Goal: Task Accomplishment & Management: Manage account settings

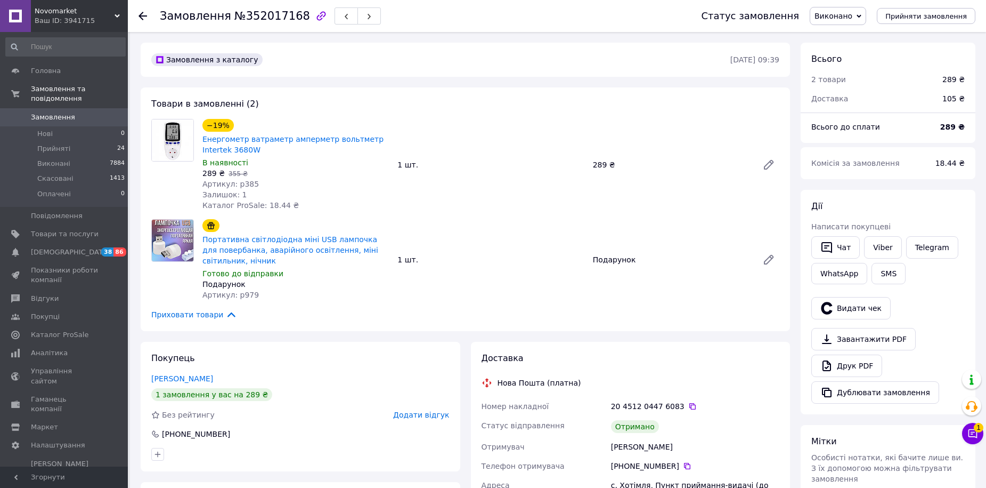
click at [264, 17] on span "№352017168" at bounding box center [272, 16] width 76 height 13
copy span "352017168"
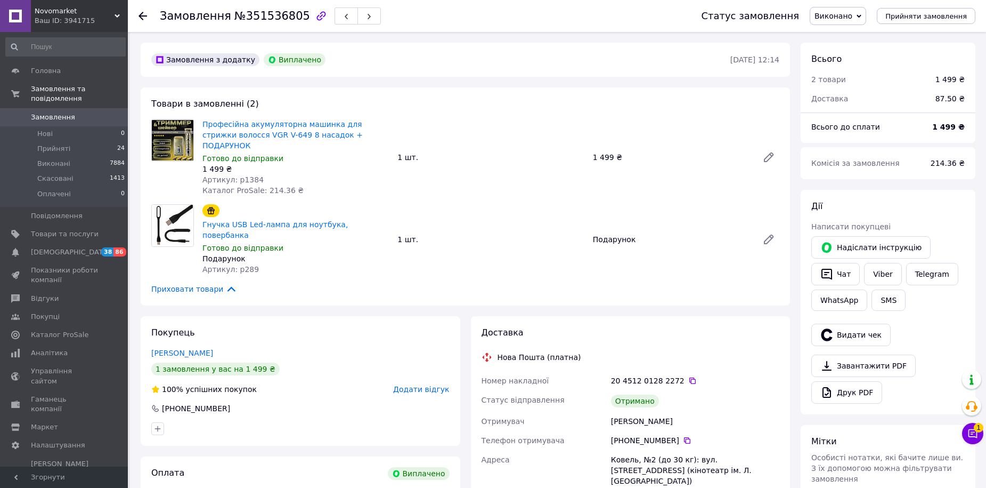
scroll to position [66, 0]
click at [249, 20] on span "№351536805" at bounding box center [272, 16] width 76 height 13
copy span "351536805"
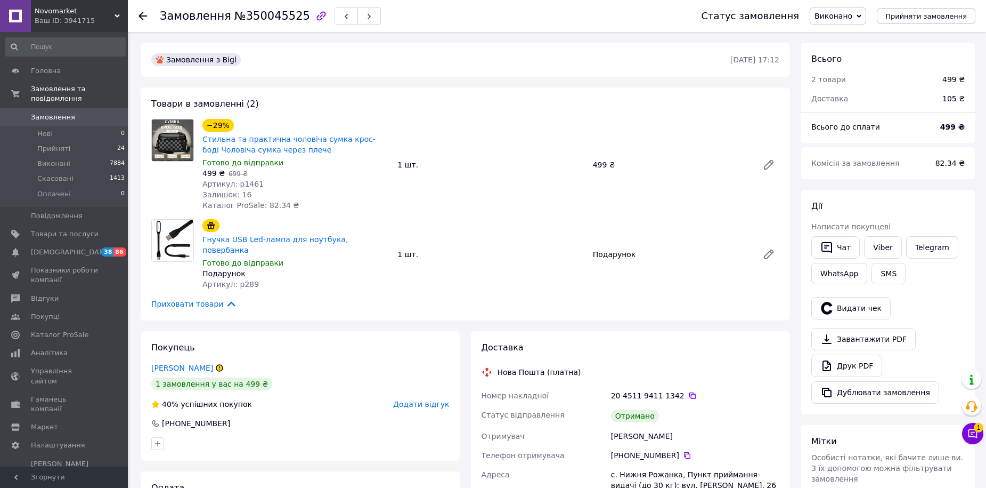
click at [250, 20] on span "№350045525" at bounding box center [272, 16] width 76 height 13
copy span "350045525"
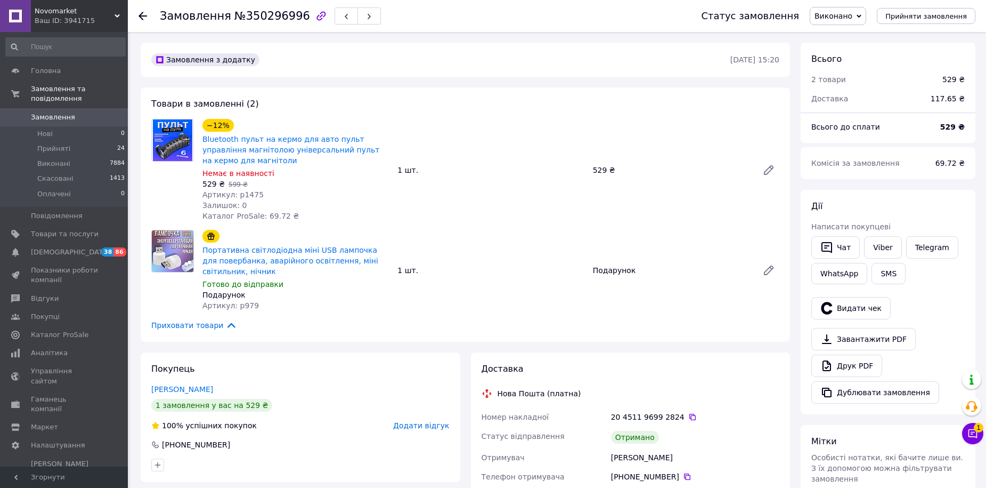
click at [258, 15] on span "№350296996" at bounding box center [272, 16] width 76 height 13
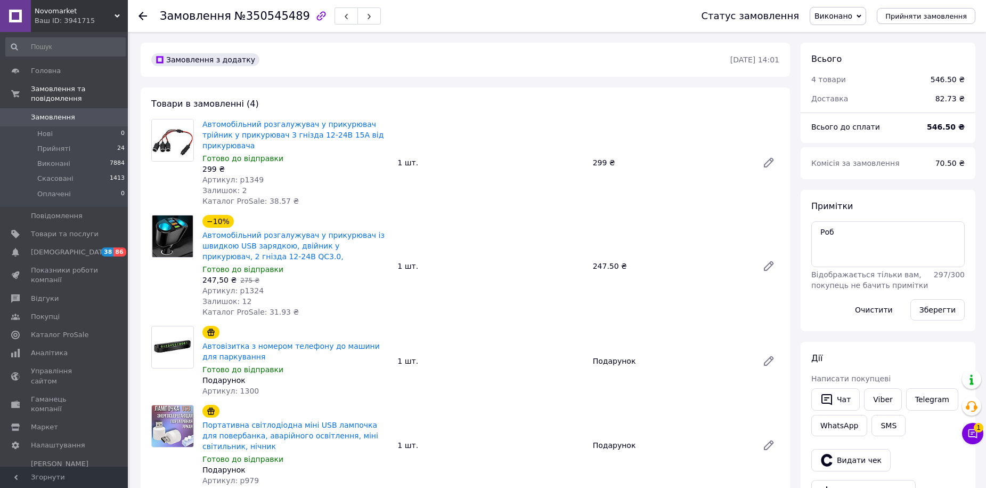
click at [253, 20] on span "№350545489" at bounding box center [272, 16] width 76 height 13
copy span "350545489"
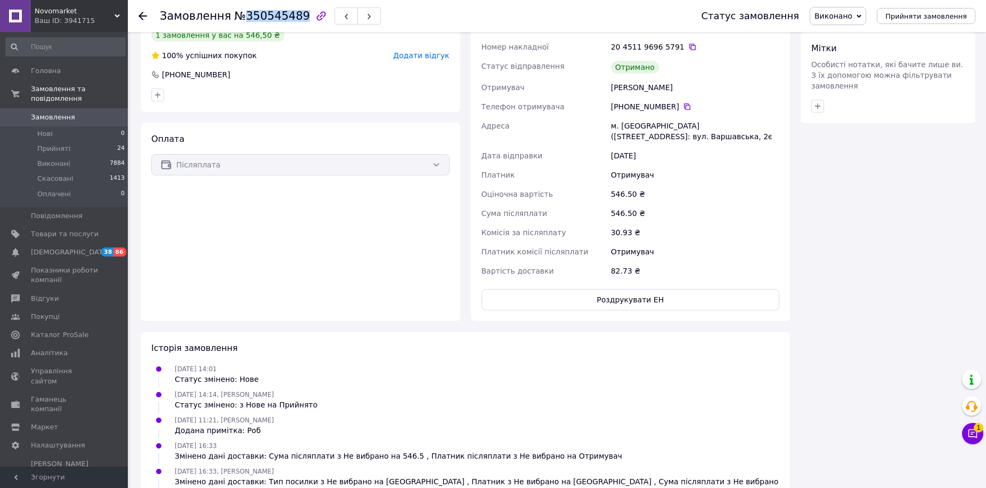
scroll to position [586, 0]
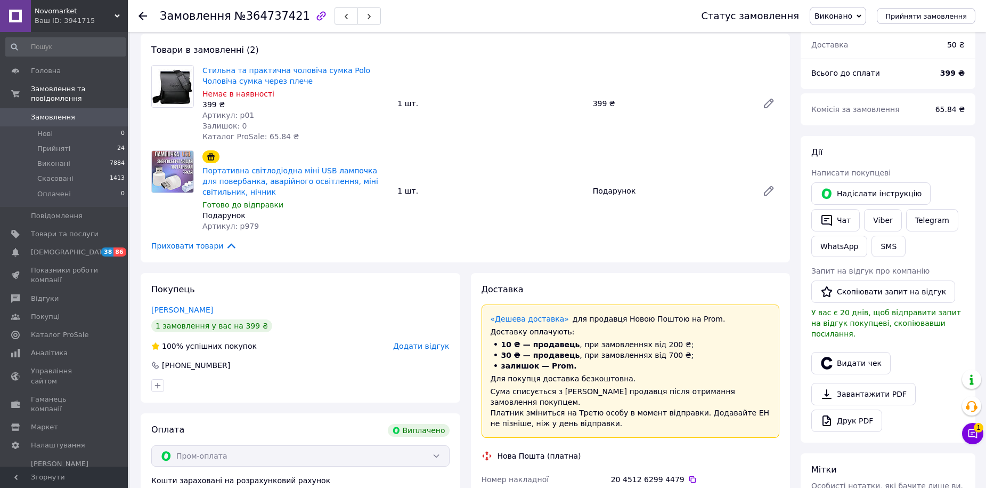
scroll to position [53, 0]
click at [251, 18] on span "№364737421" at bounding box center [272, 16] width 76 height 13
click at [253, 18] on span "№364737421" at bounding box center [272, 16] width 76 height 13
copy span "364737421"
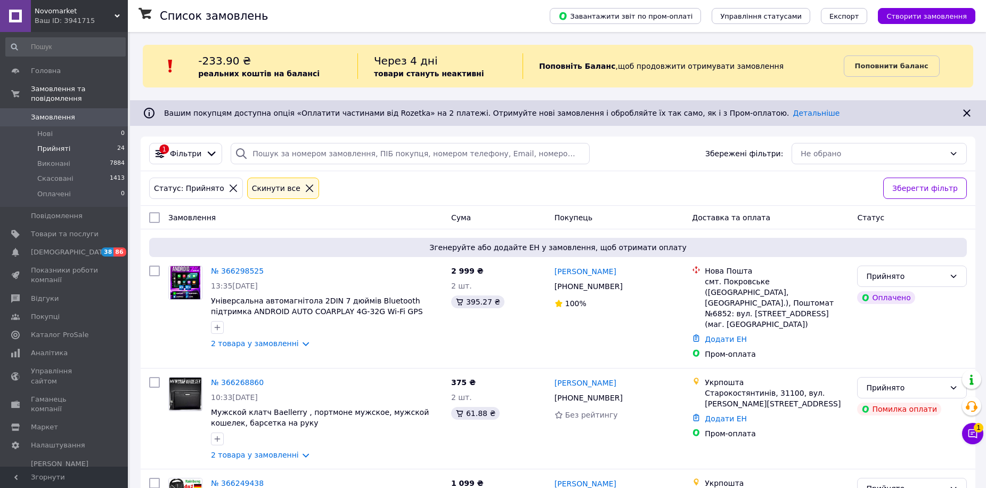
click at [55, 144] on span "Прийняті" at bounding box center [53, 149] width 33 height 10
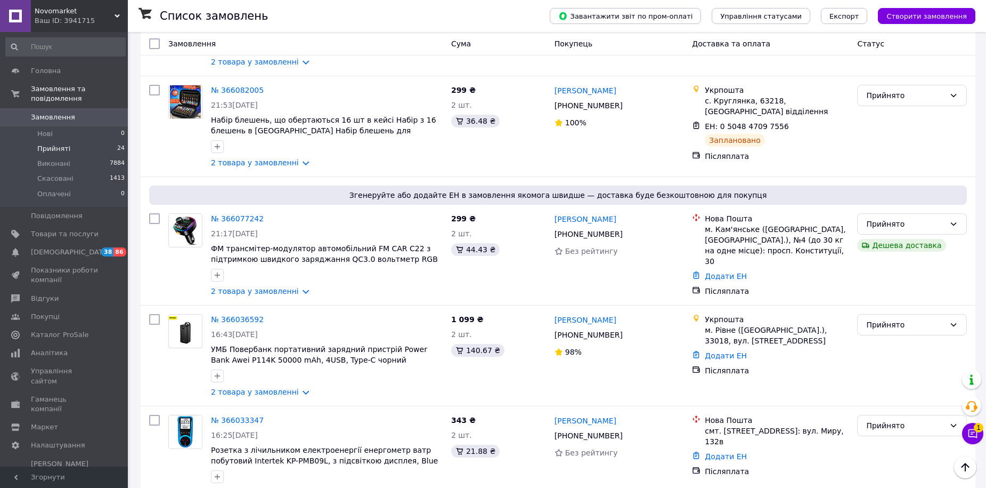
scroll to position [1332, 0]
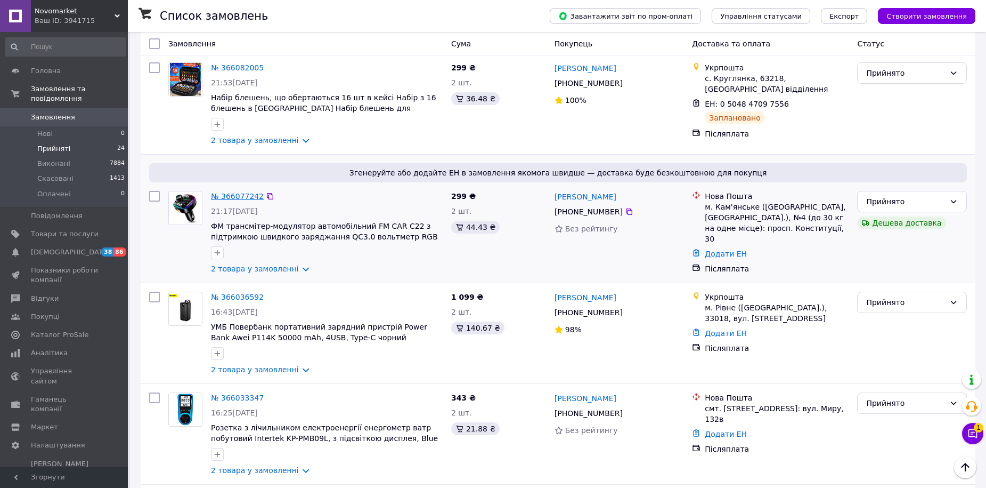
click at [232, 192] on link "№ 366077242" at bounding box center [237, 196] width 53 height 9
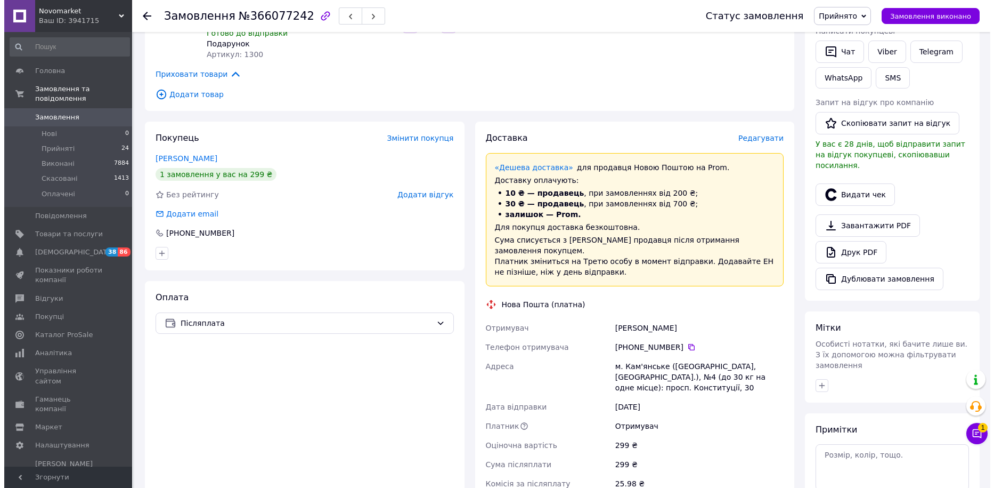
scroll to position [213, 0]
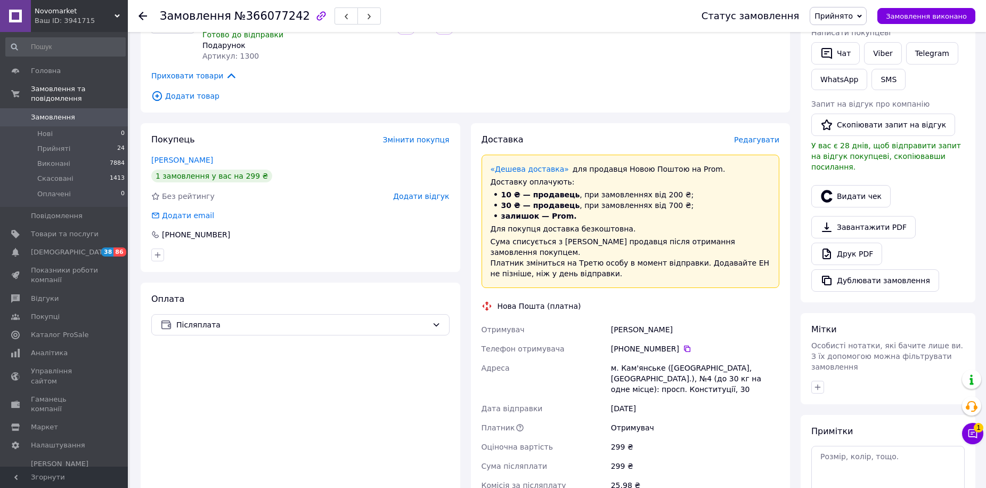
click at [752, 135] on span "Редагувати" at bounding box center [756, 139] width 45 height 9
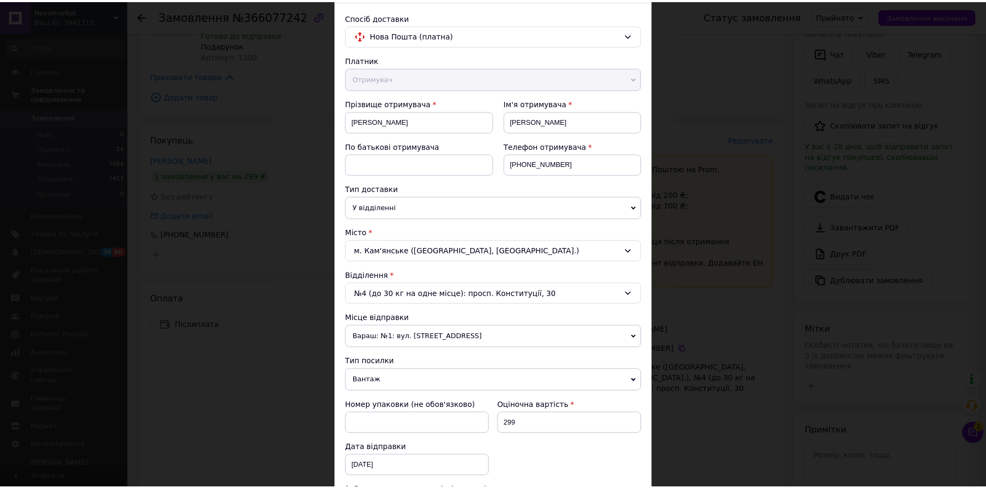
scroll to position [326, 0]
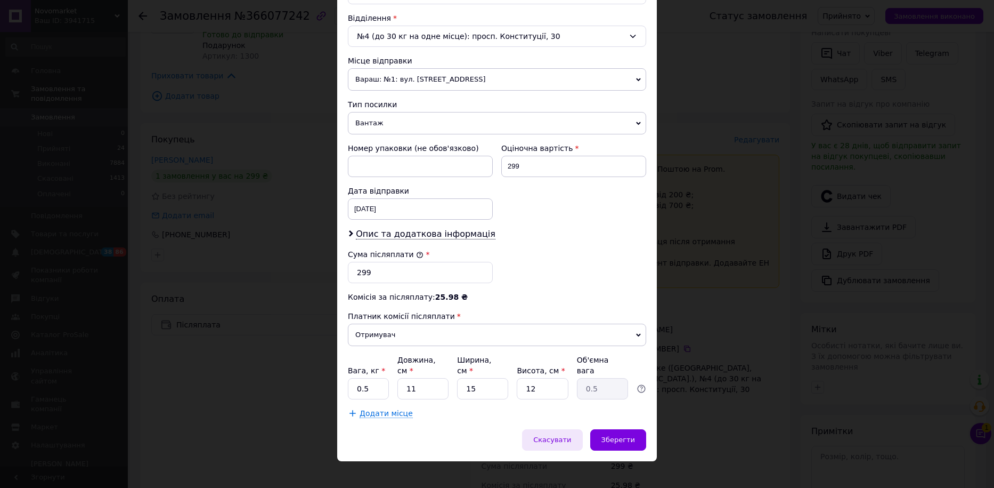
click at [569, 435] on span "Скасувати" at bounding box center [552, 439] width 38 height 8
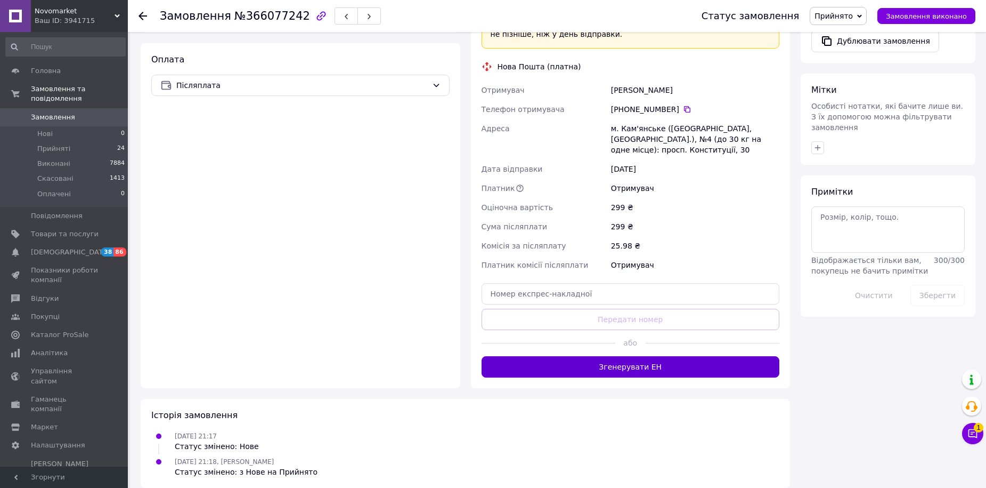
click at [618, 356] on button "Згенерувати ЕН" at bounding box center [631, 366] width 298 height 21
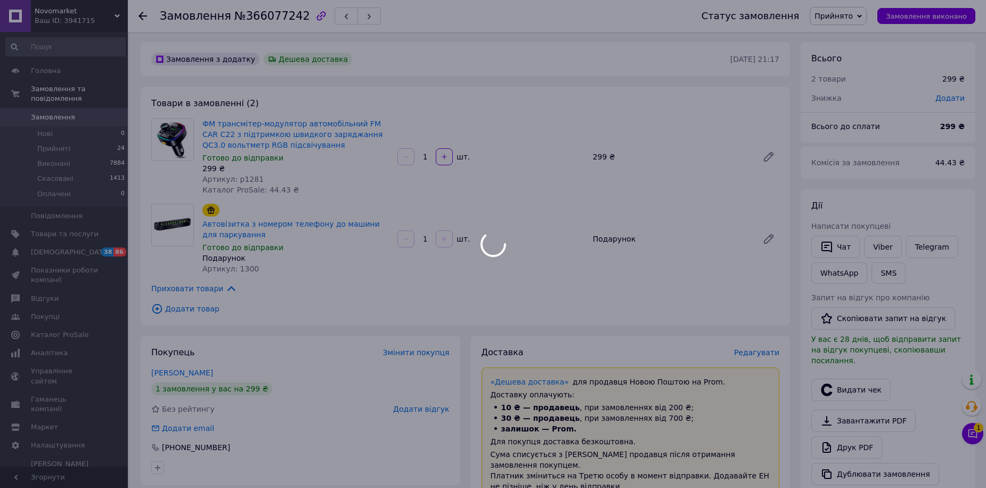
scroll to position [0, 0]
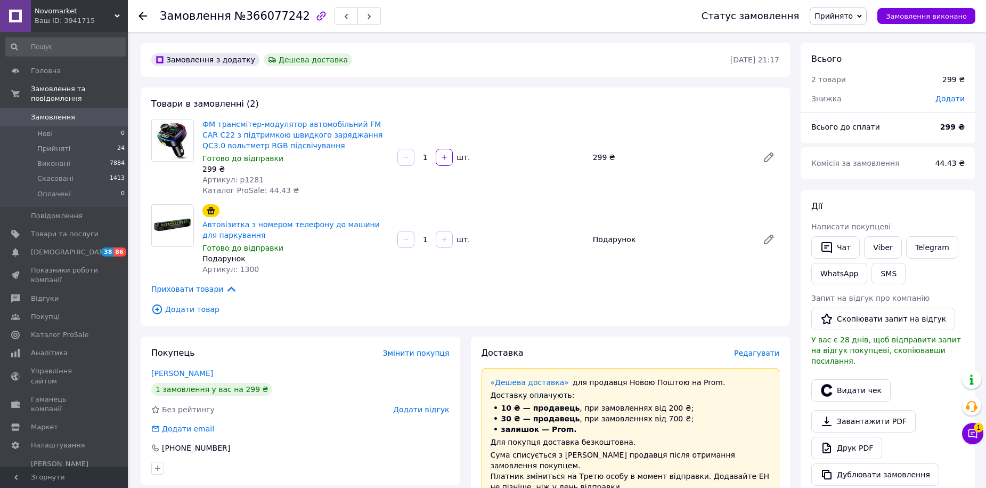
click at [754, 357] on span "Редагувати" at bounding box center [756, 352] width 45 height 9
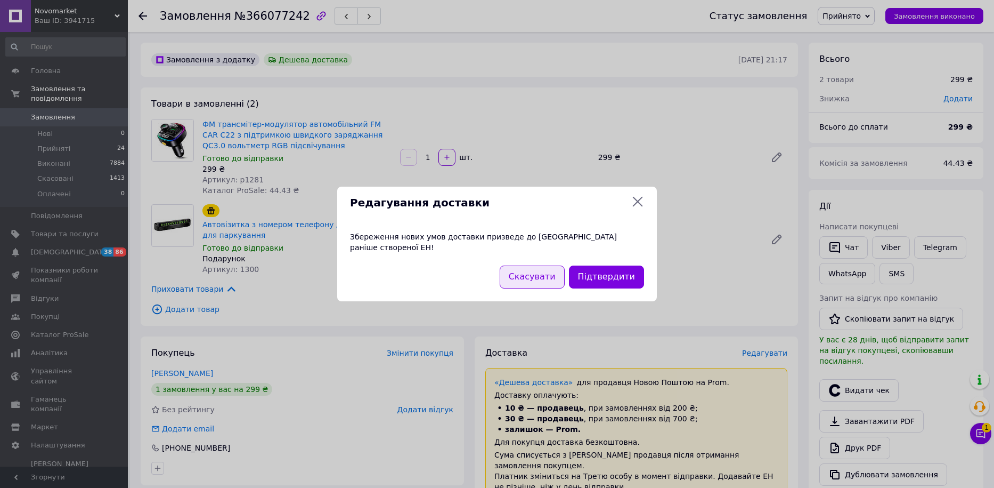
click at [557, 273] on button "Скасувати" at bounding box center [532, 276] width 65 height 23
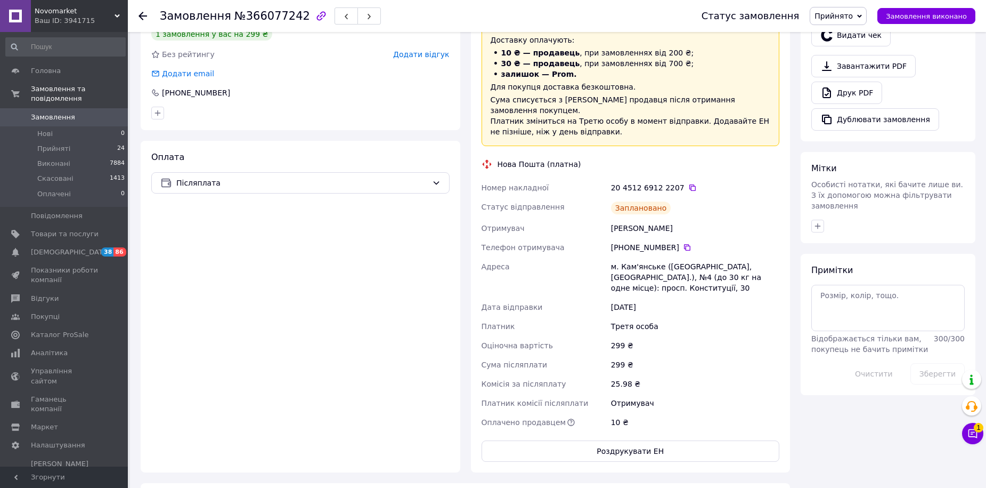
scroll to position [373, 0]
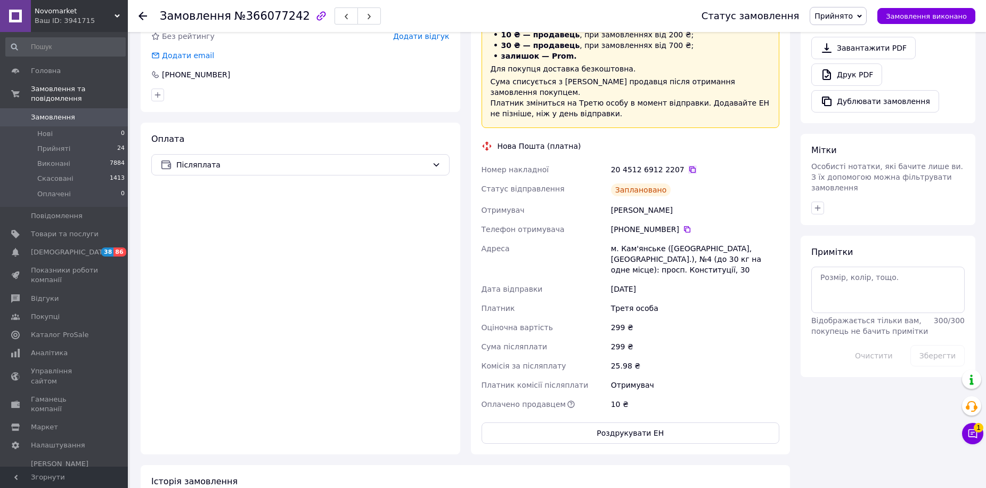
click at [688, 165] on icon at bounding box center [692, 169] width 9 height 9
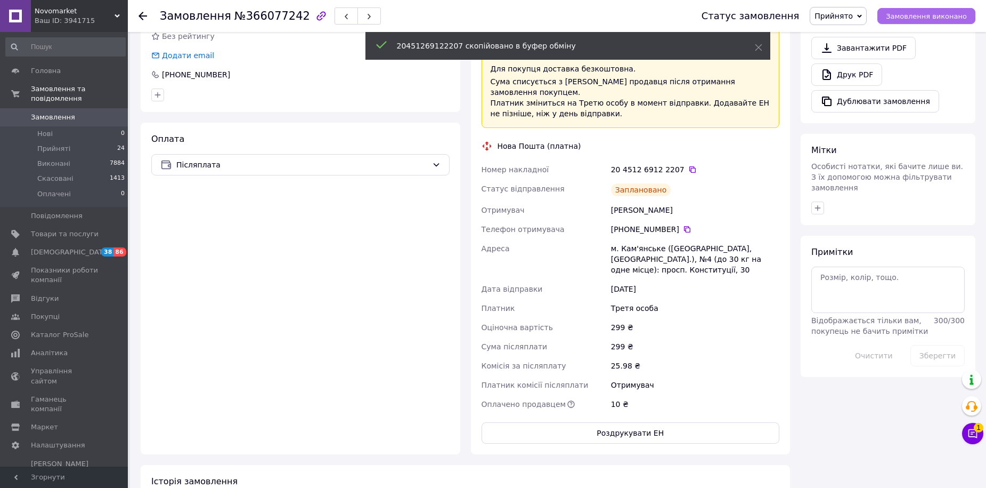
click at [910, 15] on span "Замовлення виконано" at bounding box center [926, 16] width 81 height 8
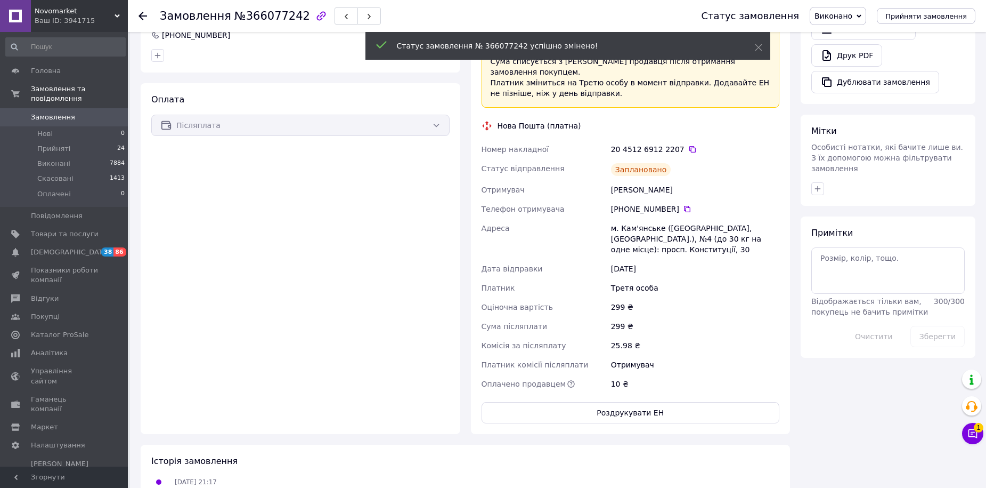
scroll to position [353, 0]
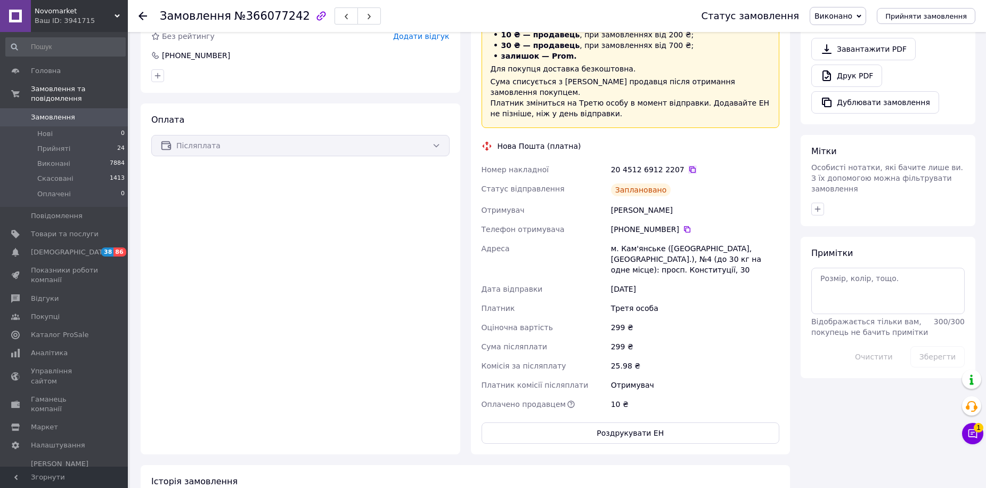
click at [688, 165] on icon at bounding box center [692, 169] width 9 height 9
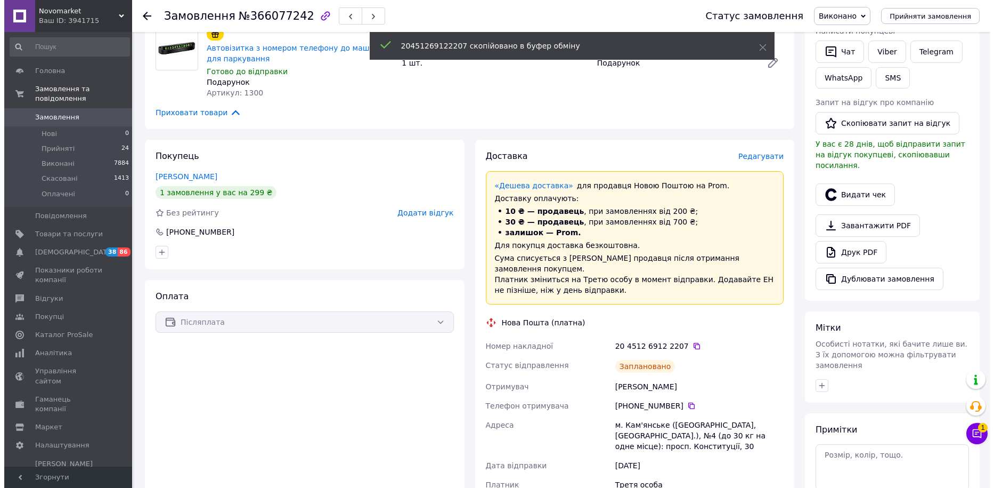
scroll to position [140, 0]
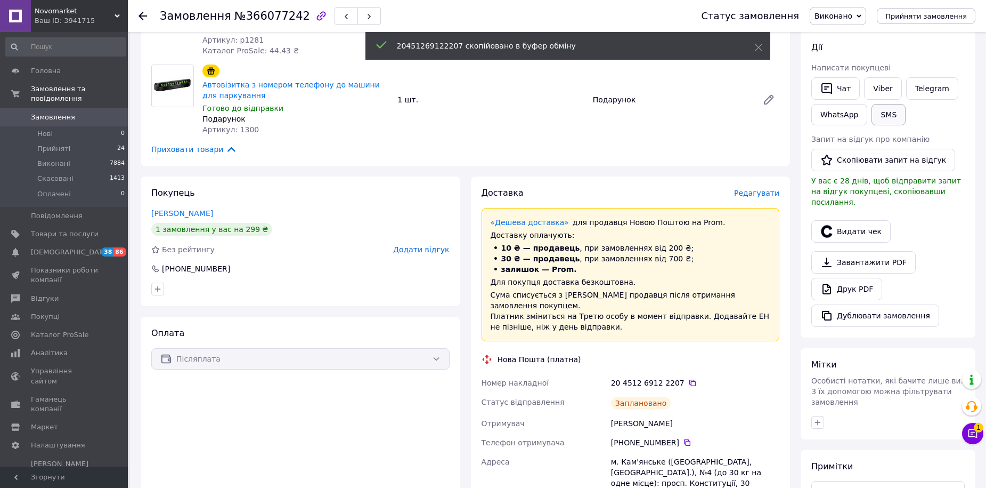
click at [890, 119] on button "SMS" at bounding box center [889, 114] width 34 height 21
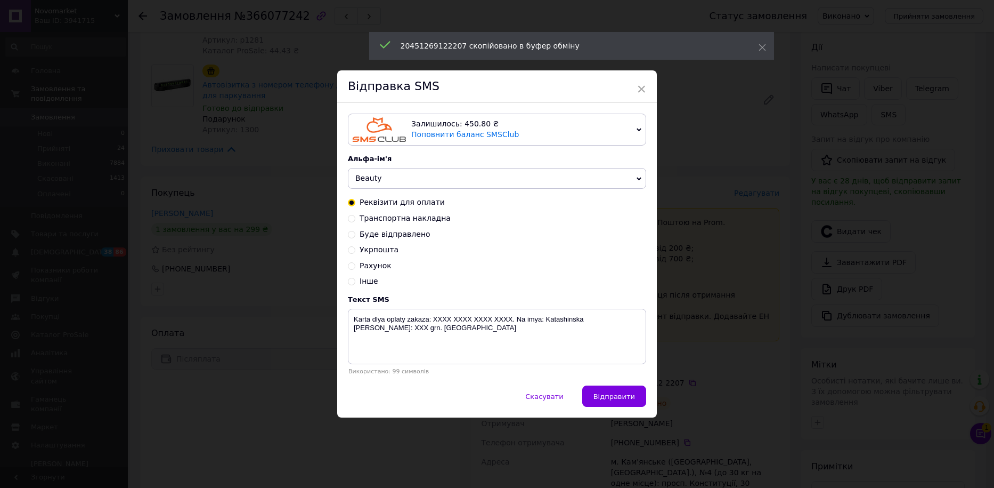
click at [384, 171] on span "Beauty" at bounding box center [497, 178] width 298 height 21
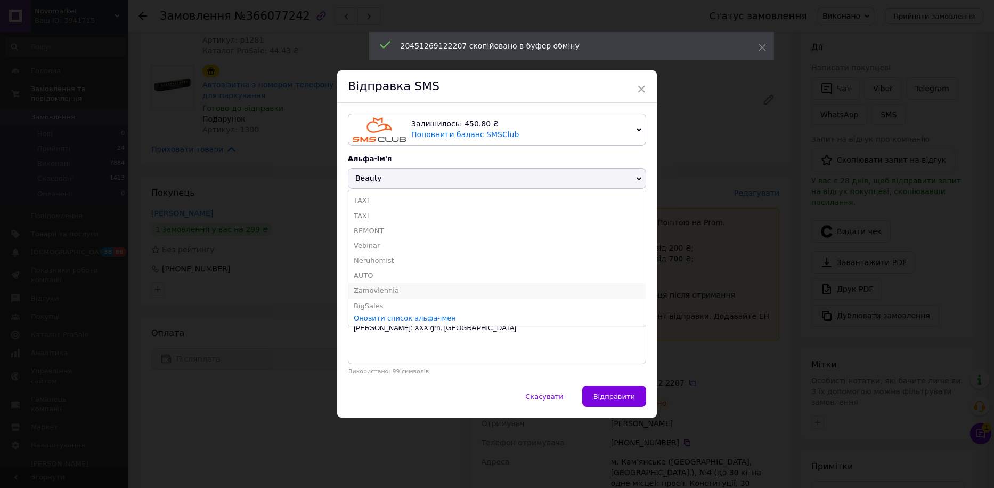
click at [384, 286] on li "Zamovlennia" at bounding box center [496, 290] width 297 height 15
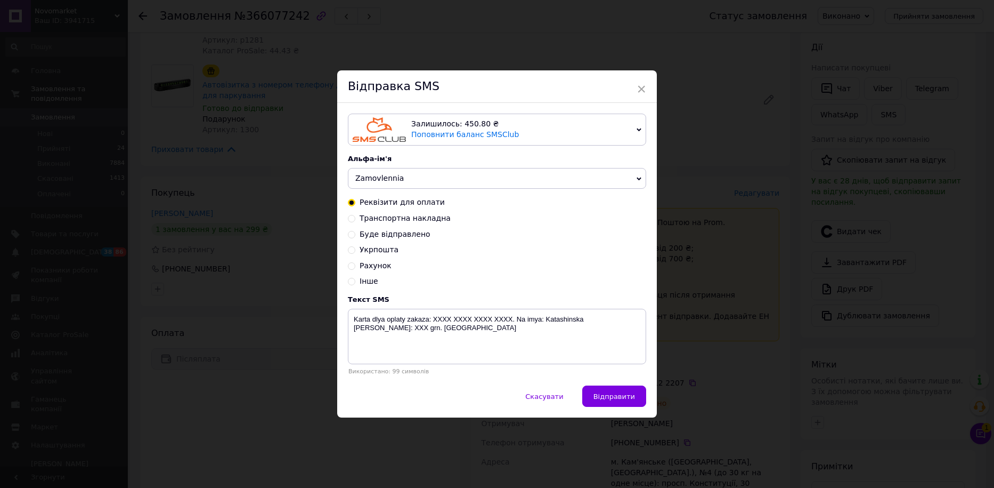
click at [389, 217] on span "Транспортна накладна" at bounding box center [405, 218] width 91 height 9
click at [355, 217] on input "Транспортна накладна" at bounding box center [351, 217] width 7 height 7
radio input "true"
radio input "false"
click at [523, 321] on textarea "Zamovlenya vidpravleno Novoi Pochtoi. Nakladna XXXXXXXXXXXXXX Novomarket" at bounding box center [497, 336] width 298 height 55
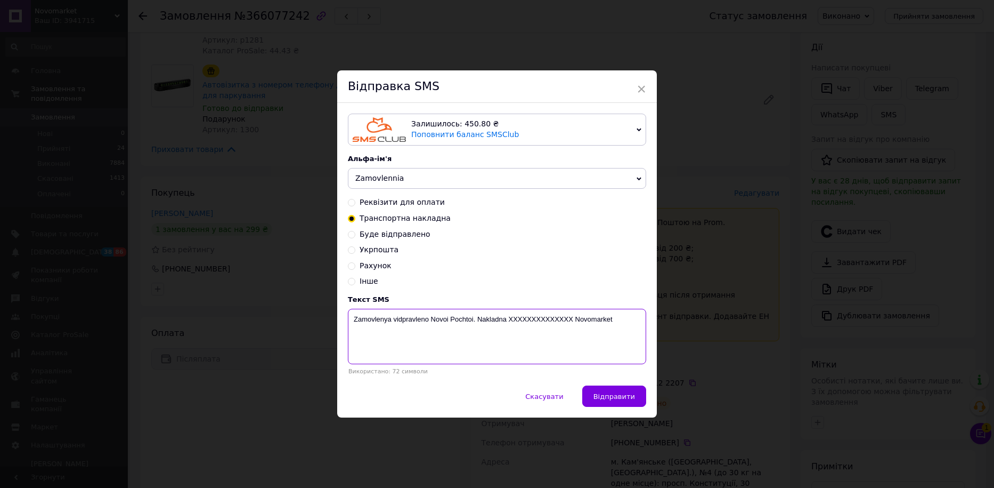
click at [523, 321] on textarea "Zamovlenya vidpravleno Novoi Pochtoi. Nakladna XXXXXXXXXXXXXX Novomarket" at bounding box center [497, 336] width 298 height 55
paste textarea "20451269122207"
type textarea "Zamovlenya vidpravleno Novoi Pochtoi. Nakladna 20451269122207 Novomarket"
click at [607, 392] on button "Відправити" at bounding box center [614, 395] width 64 height 21
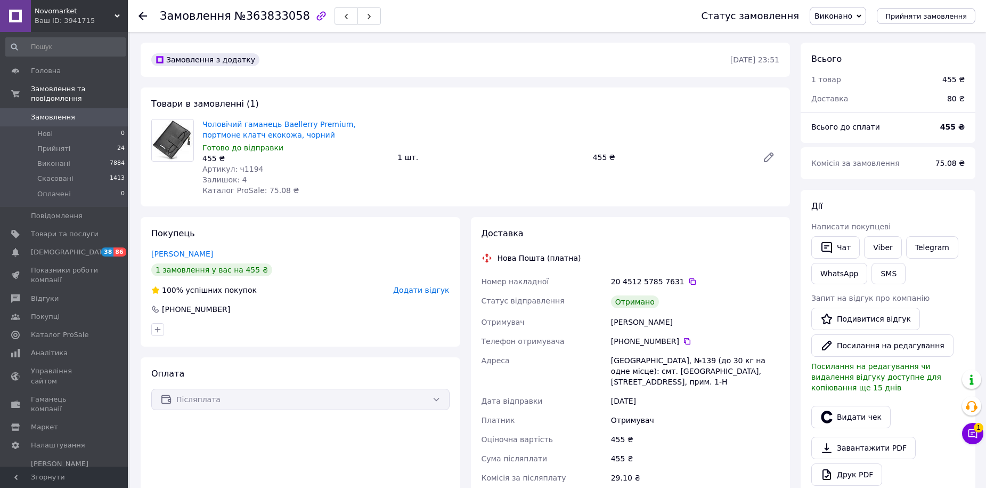
click at [265, 19] on span "№363833058" at bounding box center [272, 16] width 76 height 13
copy span "363833058"
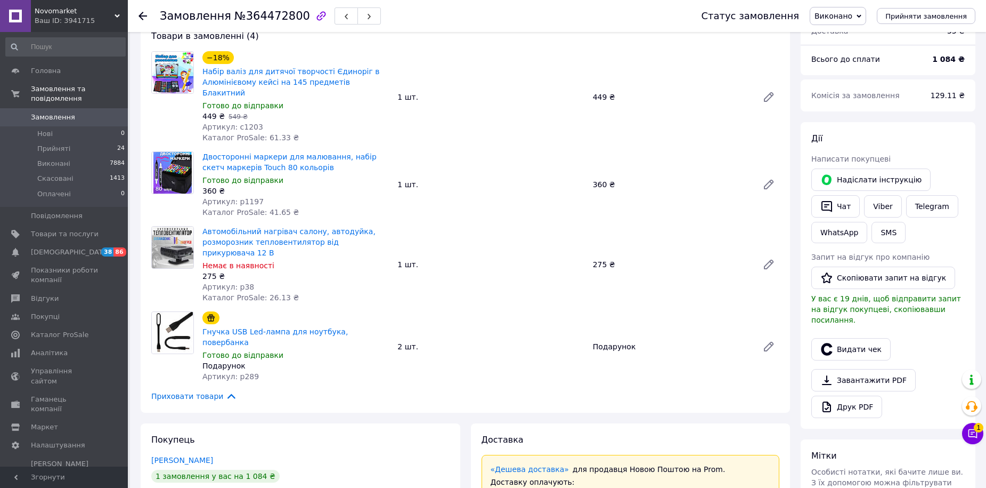
scroll to position [53, 0]
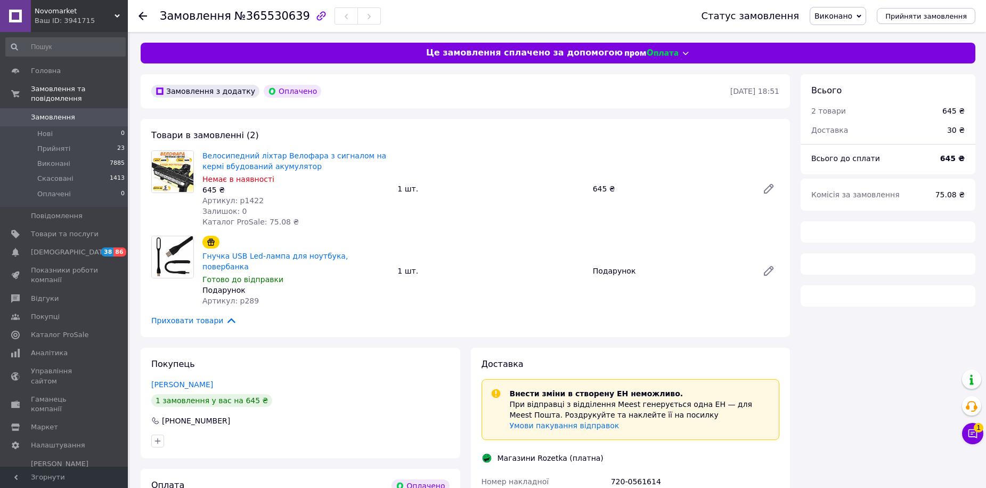
click at [262, 23] on div "Замовлення №365530639" at bounding box center [270, 16] width 221 height 18
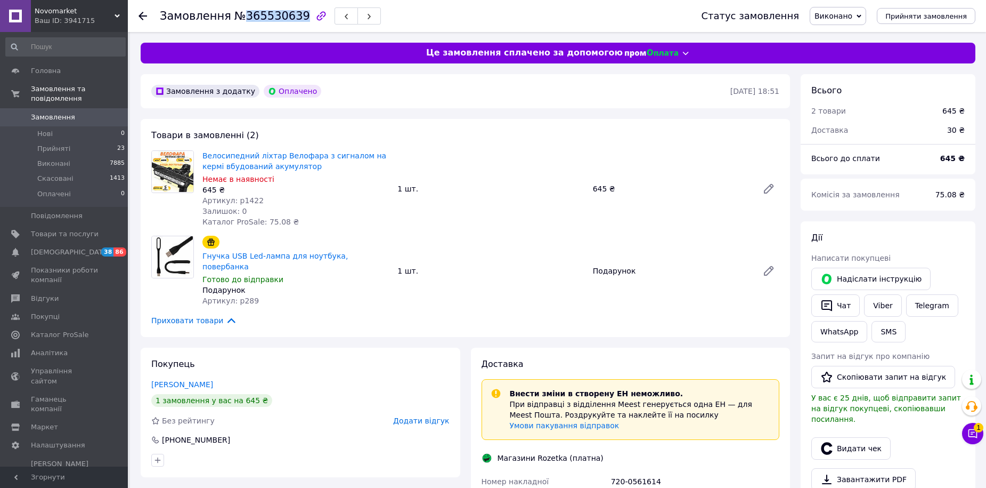
click at [262, 23] on div "Замовлення №365530639" at bounding box center [270, 16] width 221 height 18
copy span "365530639"
click at [50, 144] on span "Прийняті" at bounding box center [53, 149] width 33 height 10
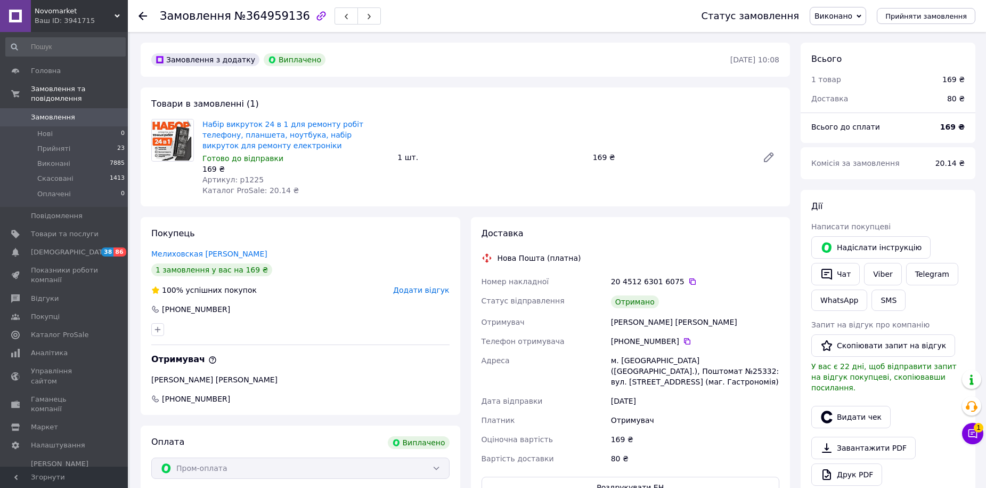
click at [234, 20] on span "№364959136" at bounding box center [272, 16] width 76 height 13
copy span "364959136"
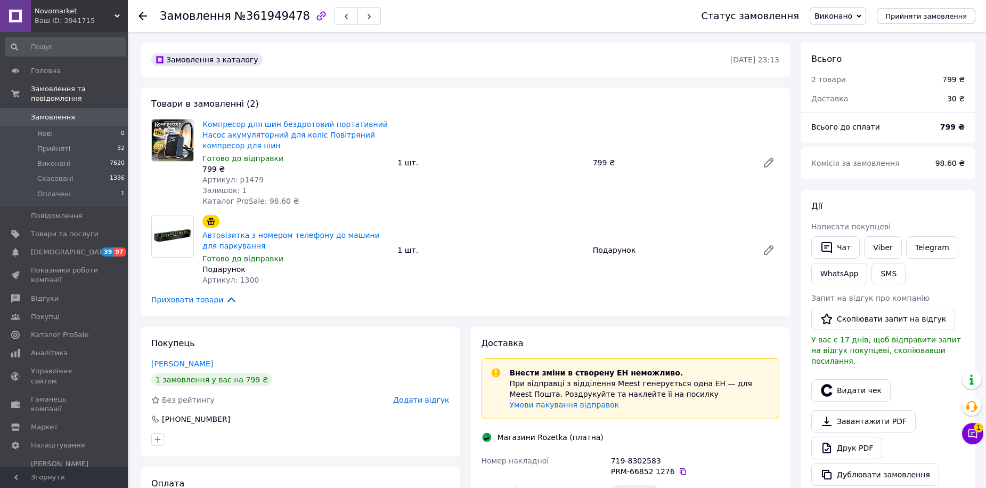
click at [255, 15] on span "№361949478" at bounding box center [272, 16] width 76 height 13
copy span "361949478"
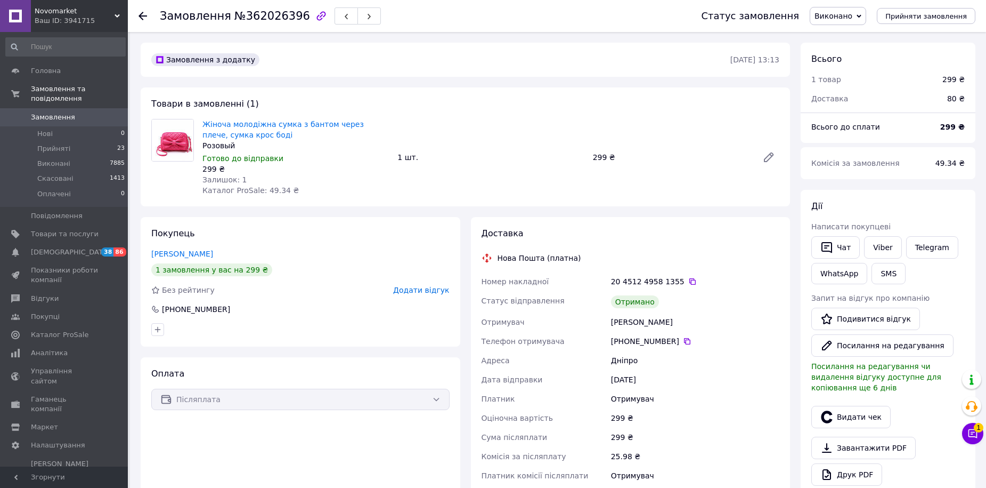
click at [278, 18] on span "№362026396" at bounding box center [272, 16] width 76 height 13
copy span "362026396"
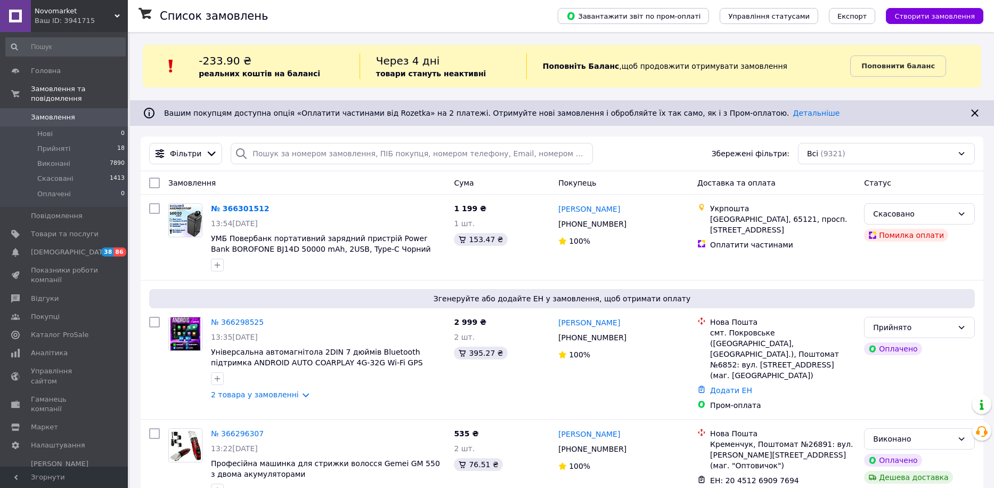
click at [299, 86] on div "-233.90 ₴ реальних коштів на балансі Через 4 дні товари стануть неактивні Попов…" at bounding box center [562, 66] width 839 height 43
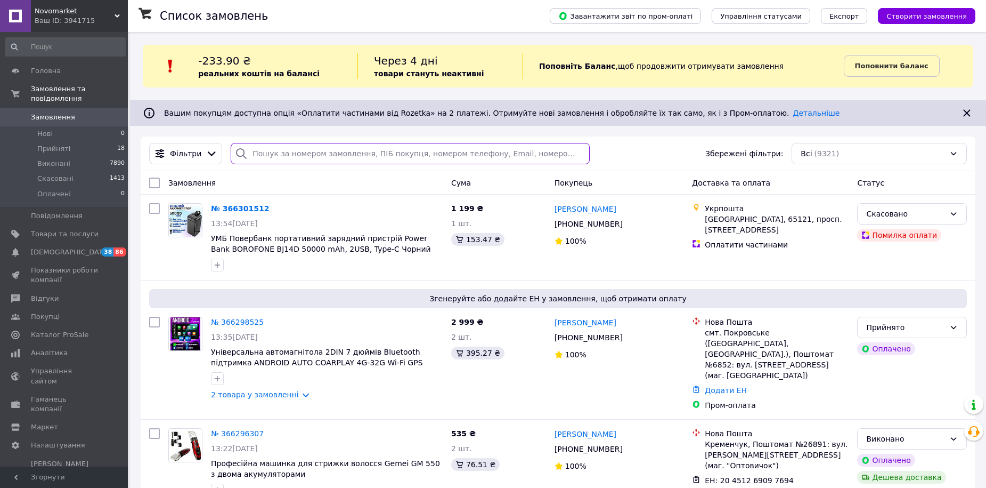
click at [288, 154] on input "search" at bounding box center [410, 153] width 359 height 21
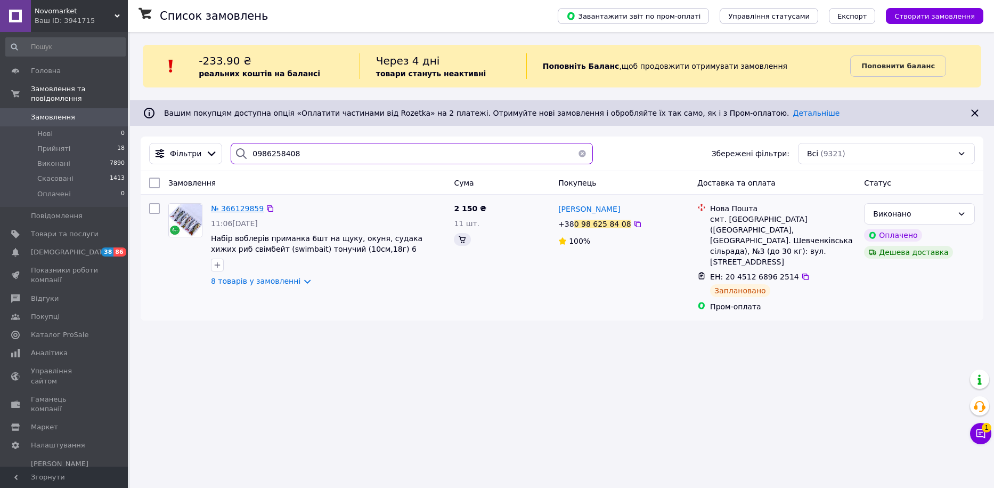
type input "0986258408"
click at [236, 204] on span "№ 366129859" at bounding box center [237, 208] width 53 height 9
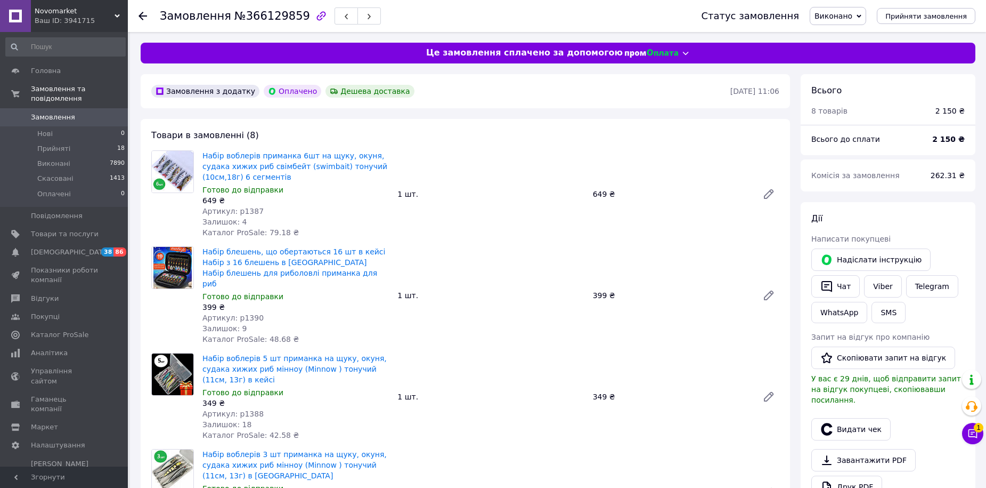
click at [68, 112] on span "Замовлення" at bounding box center [53, 117] width 44 height 10
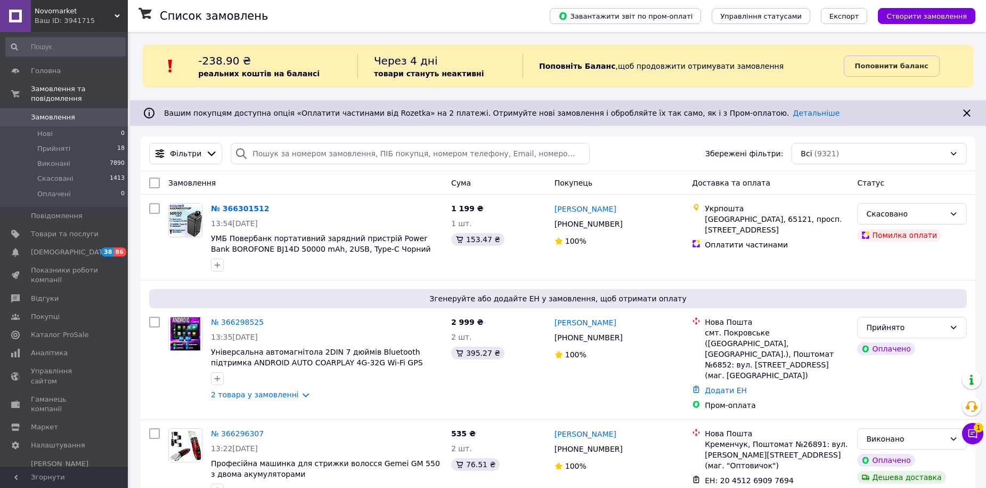
click at [337, 83] on div "-238.90 ₴ реальних коштів на балансі Через 4 дні товари стануть неактивні Попов…" at bounding box center [558, 66] width 831 height 43
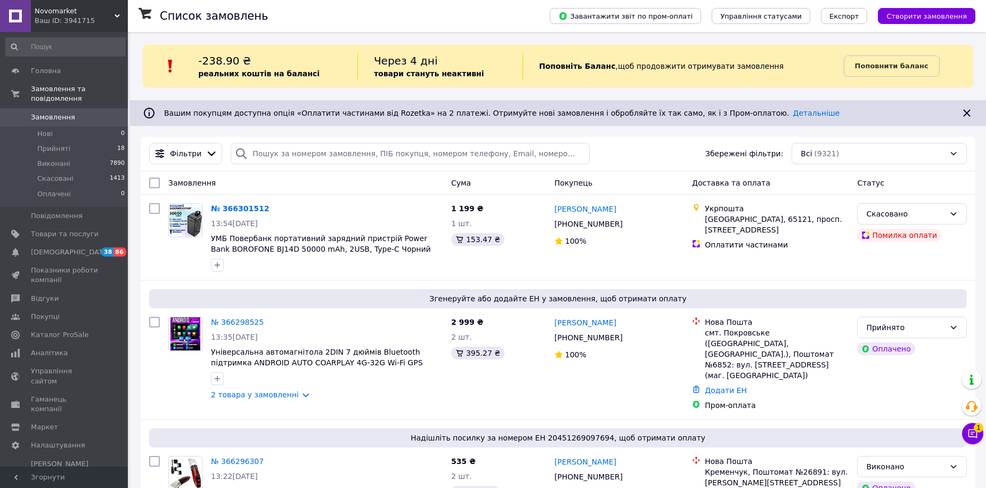
drag, startPoint x: 314, startPoint y: 135, endPoint x: 311, endPoint y: 141, distance: 6.7
click at [311, 141] on div "Фільтри Збережені фільтри: Всі (9321)" at bounding box center [558, 153] width 835 height 35
click at [304, 156] on input "search" at bounding box center [410, 153] width 359 height 21
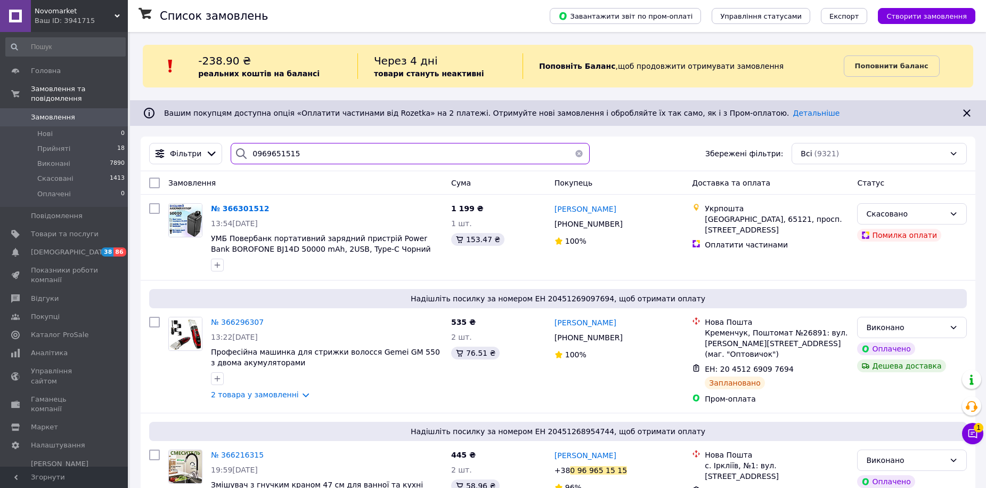
click at [258, 155] on input "0969651515" at bounding box center [410, 153] width 359 height 21
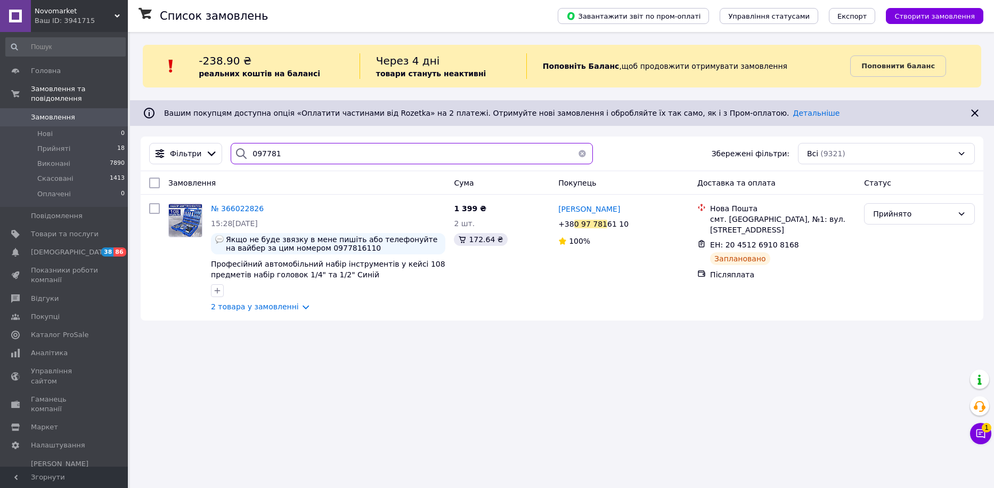
click at [248, 153] on input "097781" at bounding box center [412, 153] width 362 height 21
click at [254, 155] on input "097781" at bounding box center [412, 153] width 362 height 21
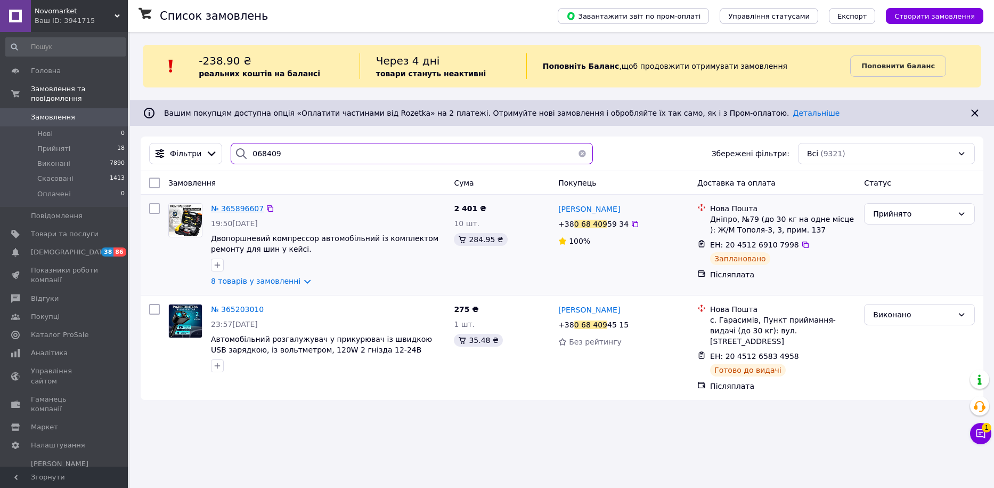
type input "068409"
click at [240, 206] on span "№ 365896607" at bounding box center [237, 208] width 53 height 9
